Goal: Information Seeking & Learning: Learn about a topic

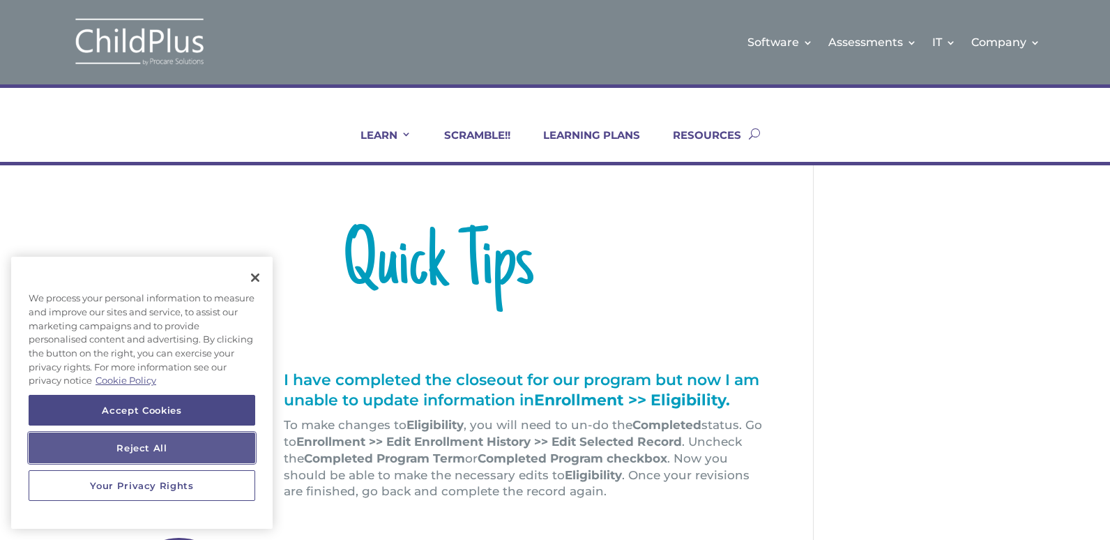
click at [159, 453] on button "Reject All" at bounding box center [142, 447] width 227 height 31
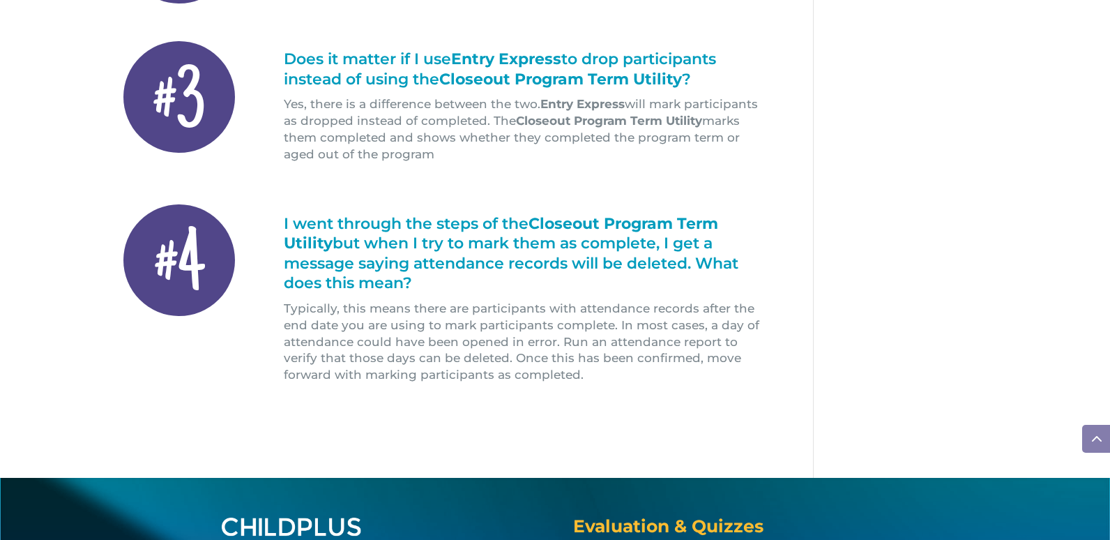
scroll to position [681, 0]
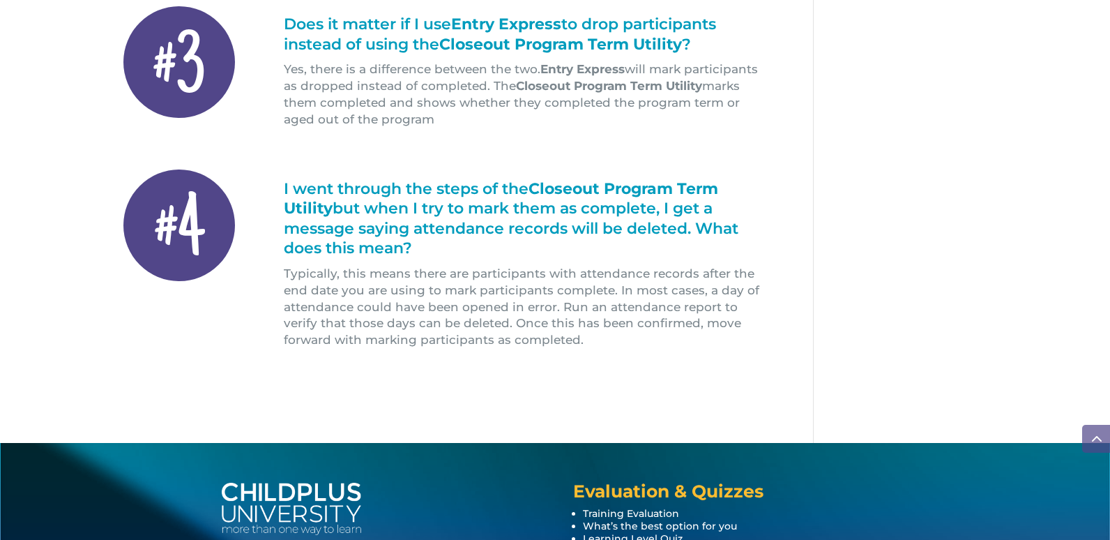
click at [1103, 481] on div "800.888.6674 [STREET_ADDRESS] Evaluation & Quizzes Training Evaluation What’s t…" at bounding box center [555, 534] width 1110 height 183
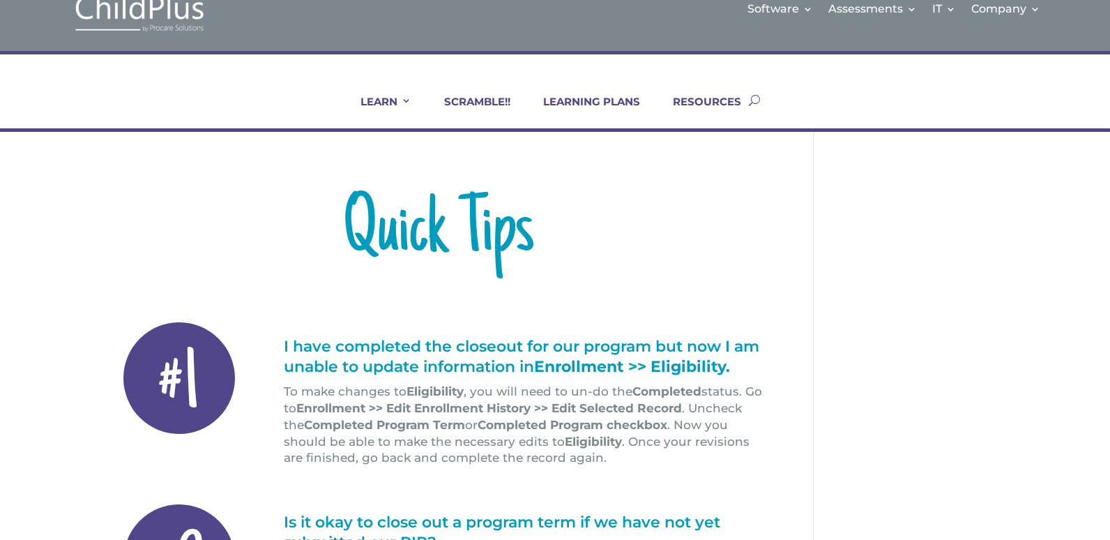
scroll to position [0, 0]
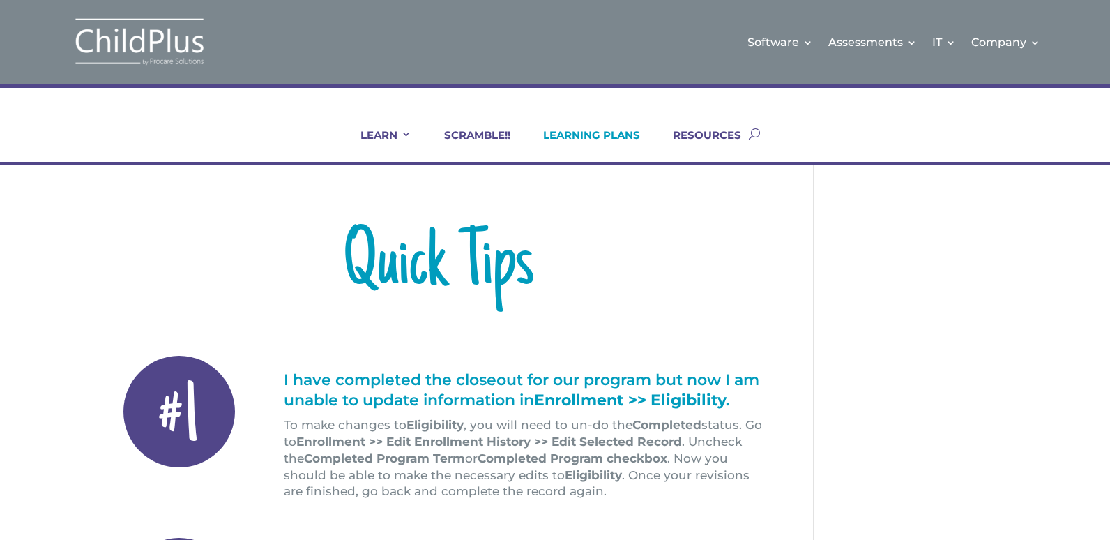
click at [607, 135] on link "LEARNING PLANS" at bounding box center [583, 144] width 114 height 33
